Goal: Task Accomplishment & Management: Complete application form

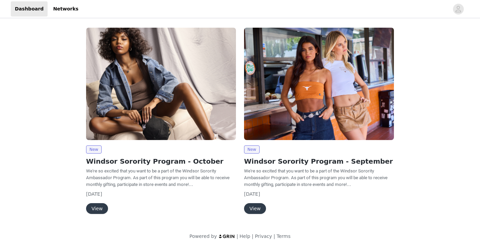
click at [99, 210] on button "View" at bounding box center [97, 208] width 22 height 11
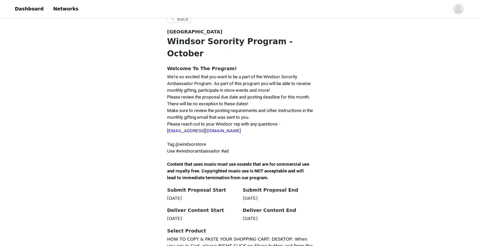
scroll to position [118, 0]
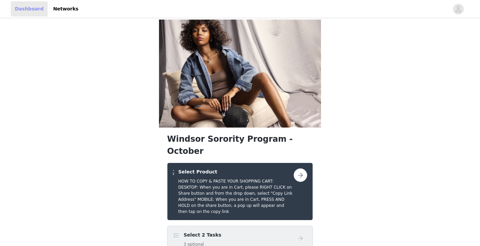
click at [21, 6] on link "Dashboard" at bounding box center [29, 8] width 37 height 15
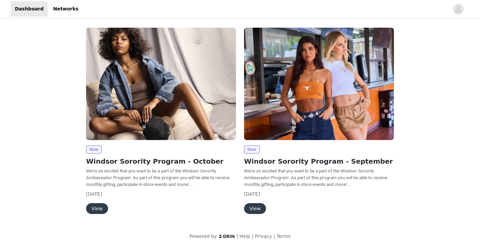
click at [99, 210] on button "View" at bounding box center [97, 208] width 22 height 11
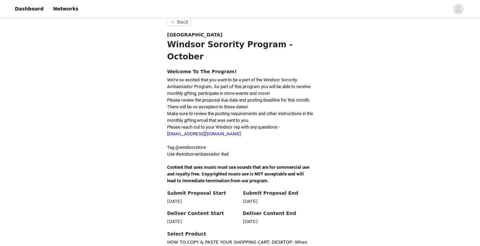
scroll to position [116, 0]
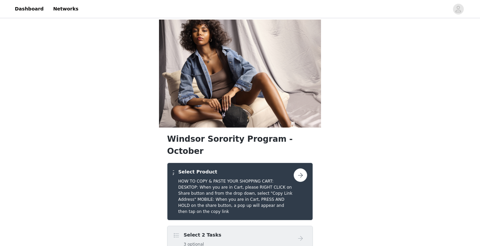
click at [241, 232] on div "Select 2 Tasks 3 optional" at bounding box center [233, 240] width 121 height 16
click at [298, 168] on button "button" at bounding box center [301, 175] width 14 height 14
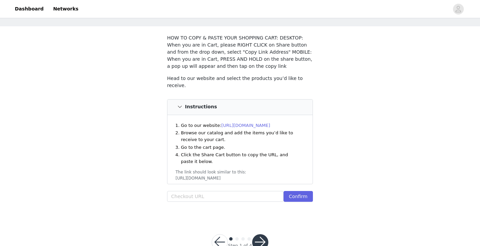
scroll to position [31, 0]
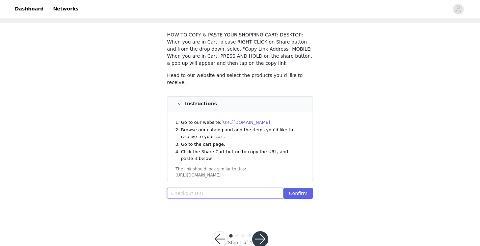
click at [210, 190] on input "text" at bounding box center [225, 193] width 116 height 11
paste input "[URL][DOMAIN_NAME]"
type input "[URL][DOMAIN_NAME]"
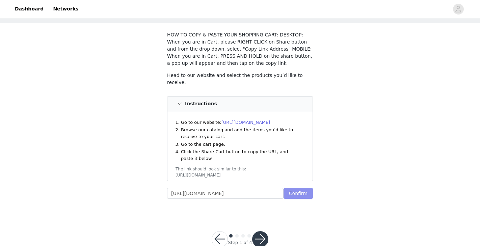
click at [301, 194] on button "Confirm" at bounding box center [298, 193] width 29 height 11
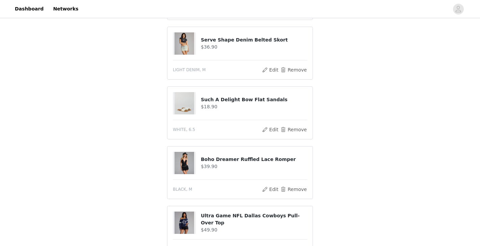
scroll to position [401, 0]
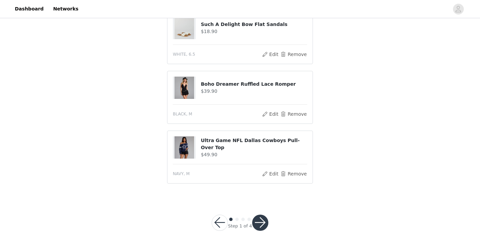
click at [262, 223] on button "button" at bounding box center [260, 223] width 16 height 16
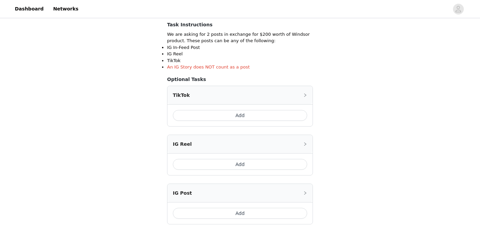
scroll to position [119, 0]
click at [243, 114] on button "Add" at bounding box center [240, 114] width 134 height 11
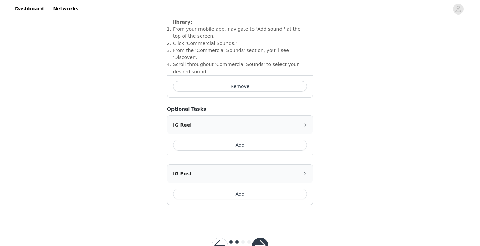
scroll to position [275, 0]
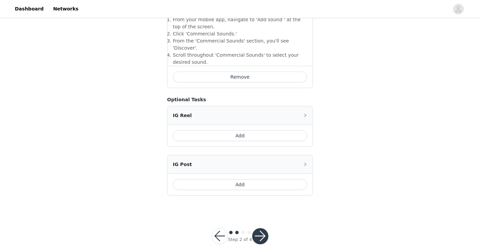
click at [238, 179] on button "Add" at bounding box center [240, 184] width 134 height 11
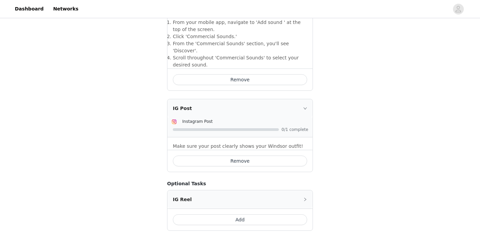
scroll to position [307, 0]
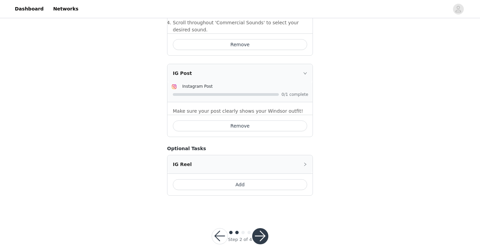
click at [259, 228] on button "button" at bounding box center [260, 236] width 16 height 16
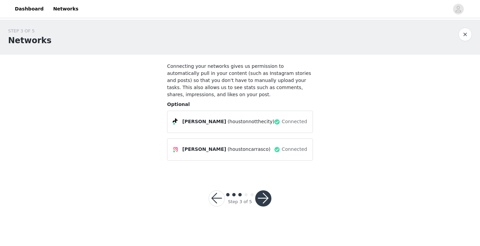
click at [263, 196] on button "button" at bounding box center [263, 198] width 16 height 16
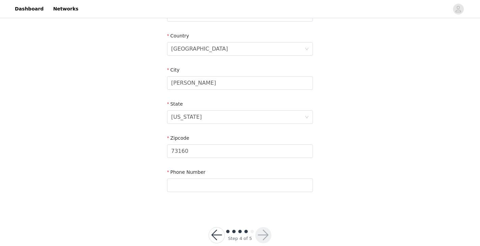
scroll to position [214, 0]
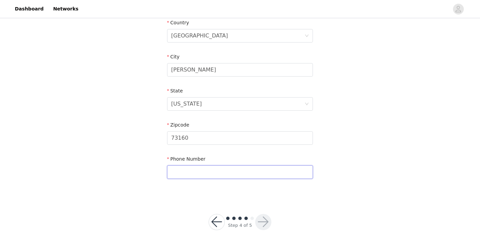
click at [247, 174] on input "text" at bounding box center [240, 172] width 146 height 14
type input "8175652952"
click at [263, 218] on button "button" at bounding box center [263, 222] width 16 height 16
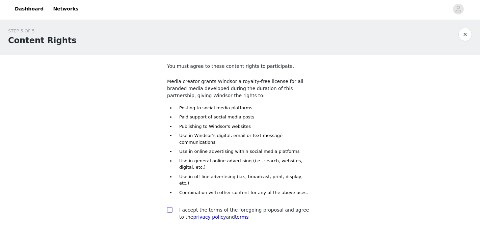
click at [172, 207] on span at bounding box center [169, 209] width 5 height 5
click at [172, 207] on input "checkbox" at bounding box center [169, 209] width 5 height 5
checkbox input "true"
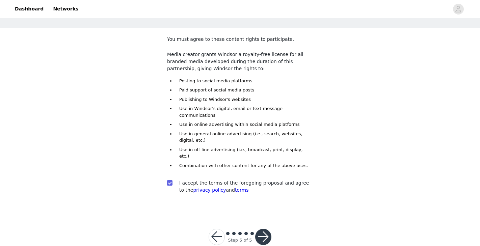
scroll to position [29, 0]
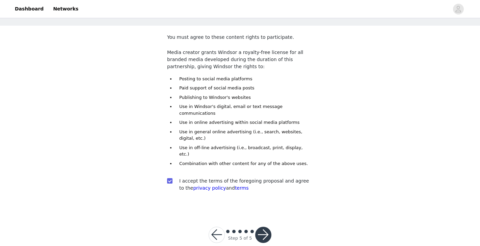
click at [263, 227] on button "button" at bounding box center [263, 235] width 16 height 16
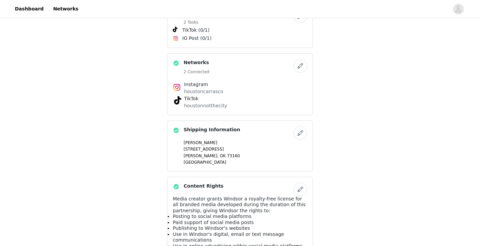
scroll to position [356, 0]
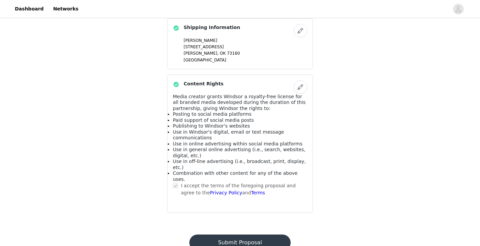
scroll to position [0, 0]
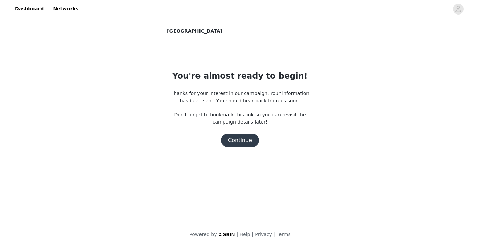
click at [244, 139] on button "Continue" at bounding box center [240, 141] width 38 height 14
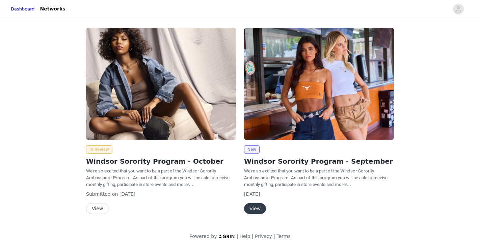
click at [257, 209] on button "View" at bounding box center [255, 208] width 22 height 11
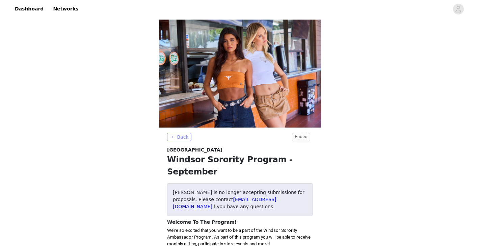
click at [179, 137] on button "Back" at bounding box center [179, 137] width 24 height 8
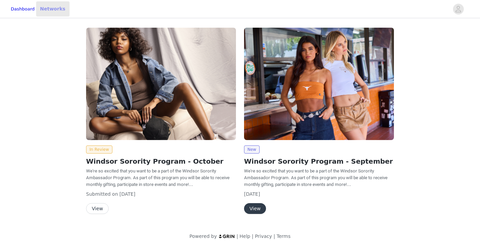
click at [65, 8] on link "Networks" at bounding box center [52, 8] width 33 height 15
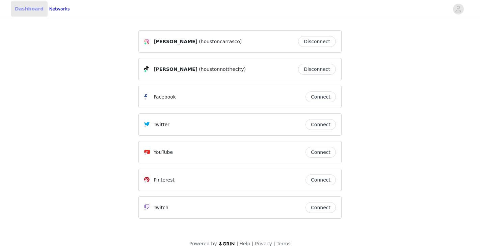
click at [30, 5] on link "Dashboard" at bounding box center [29, 8] width 37 height 15
